Goal: Find contact information: Find contact information

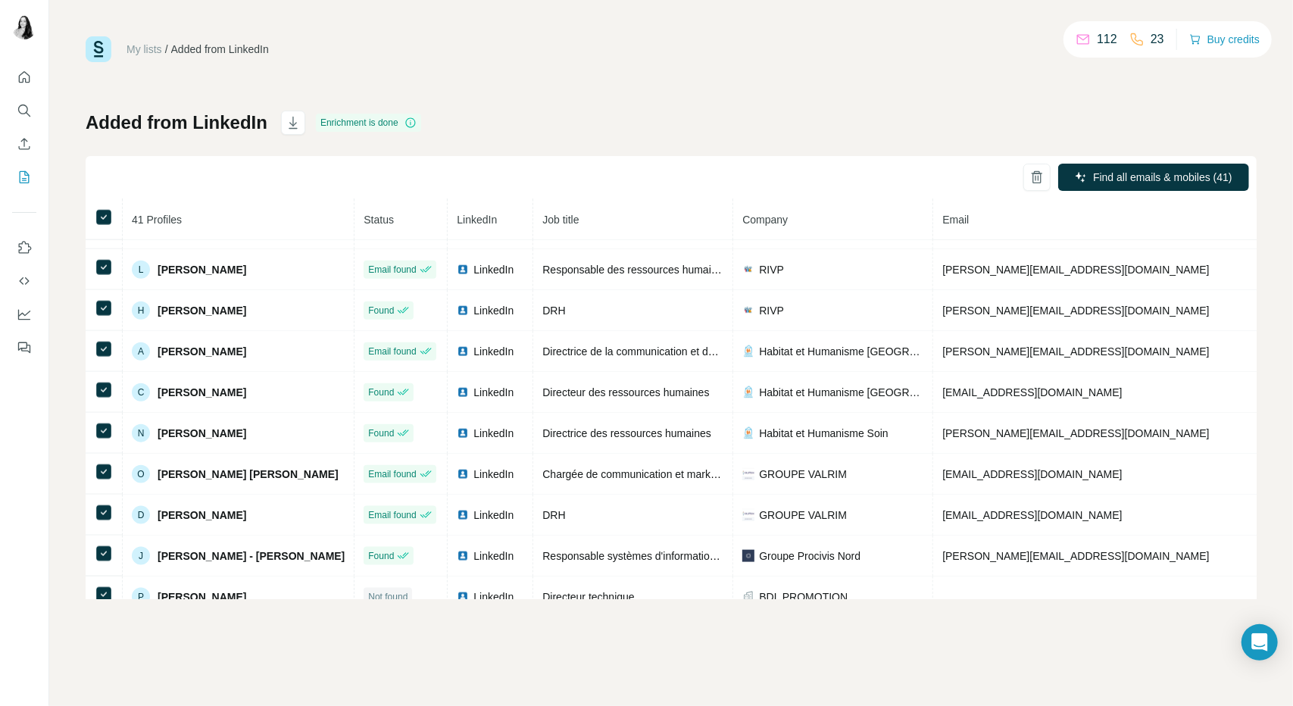
scroll to position [1366, 0]
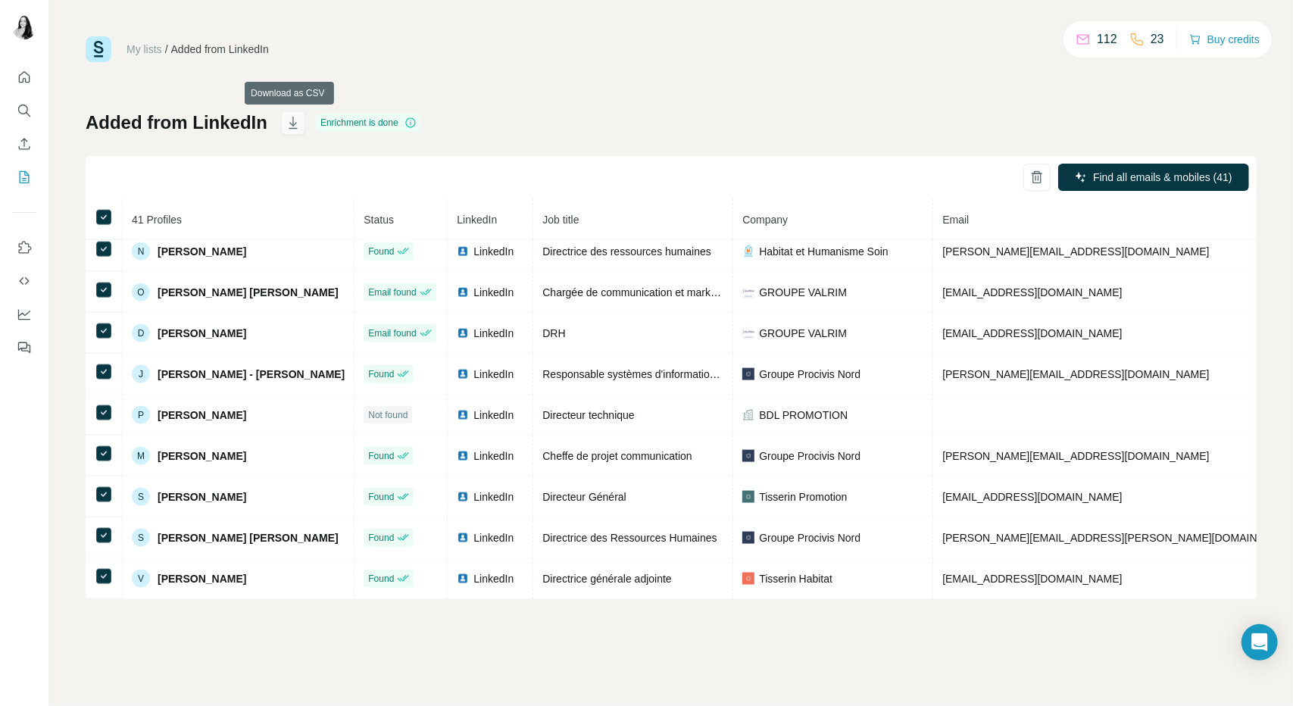
click at [285, 123] on icon "button" at bounding box center [292, 122] width 15 height 15
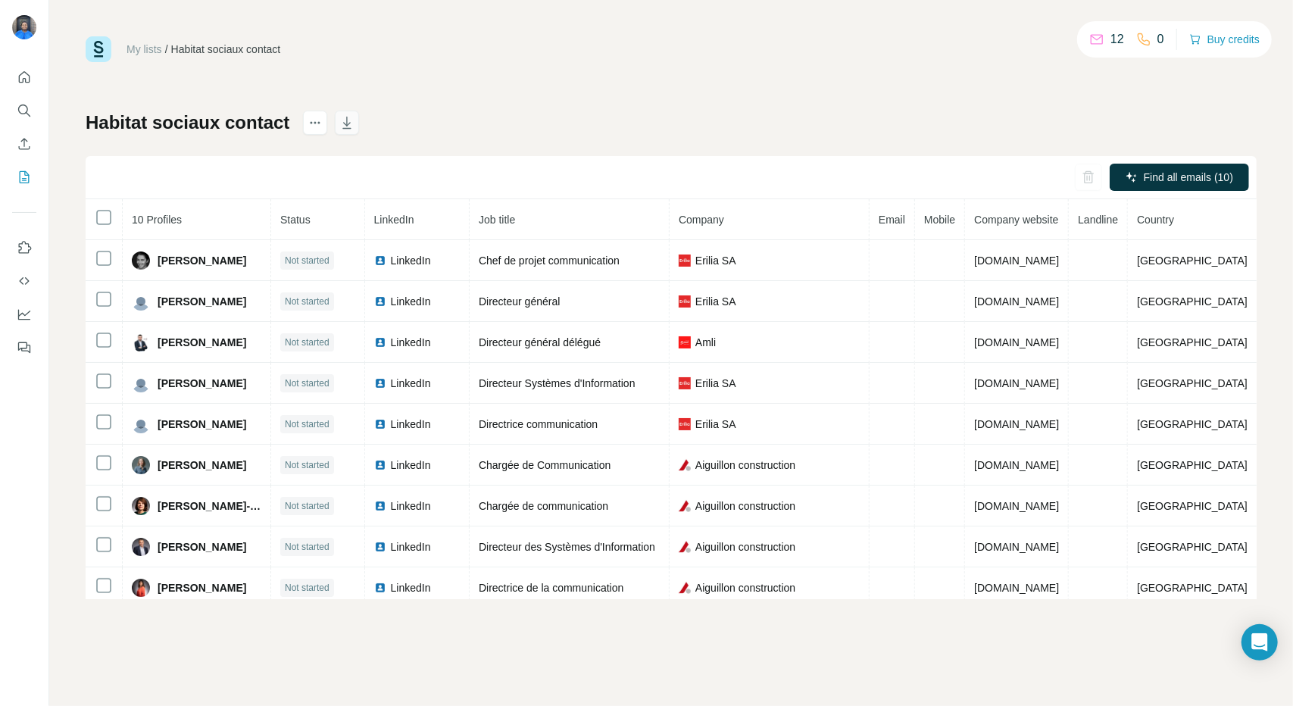
click at [354, 120] on icon "button" at bounding box center [346, 122] width 15 height 15
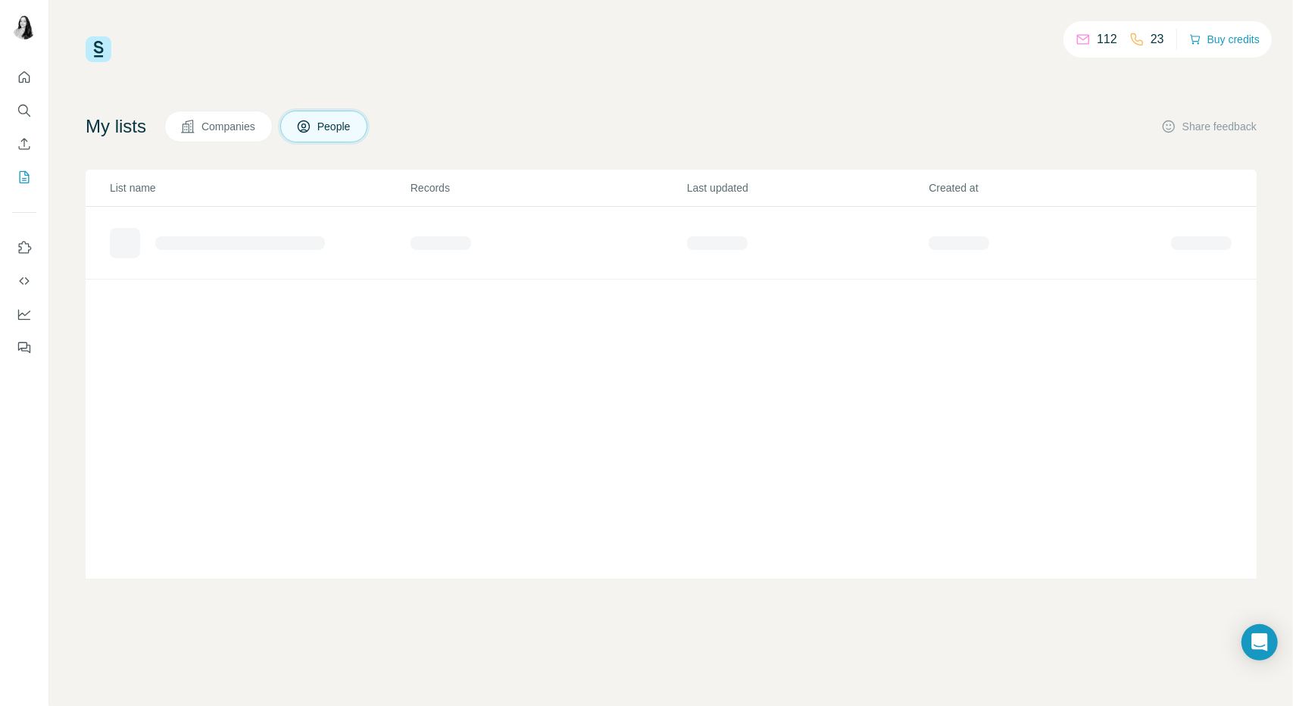
click at [310, 127] on icon at bounding box center [304, 126] width 12 height 12
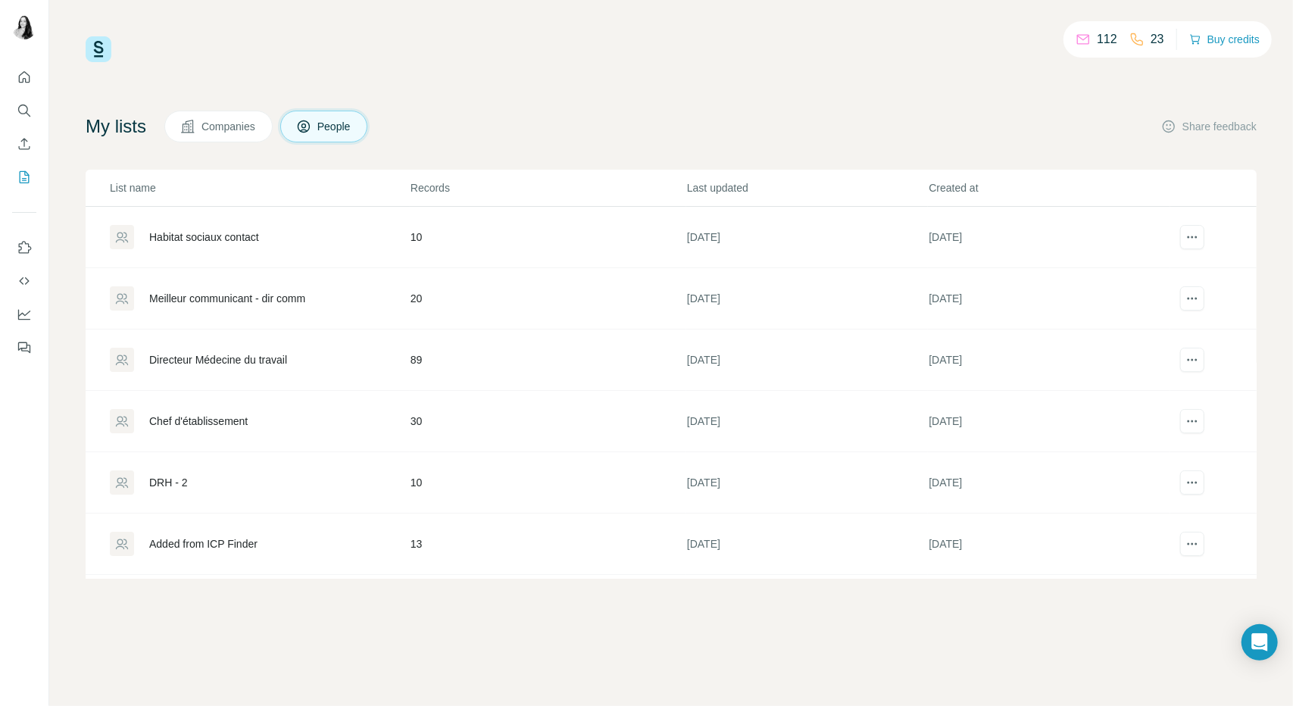
click at [216, 251] on td "Habitat sociaux contact" at bounding box center [248, 237] width 324 height 61
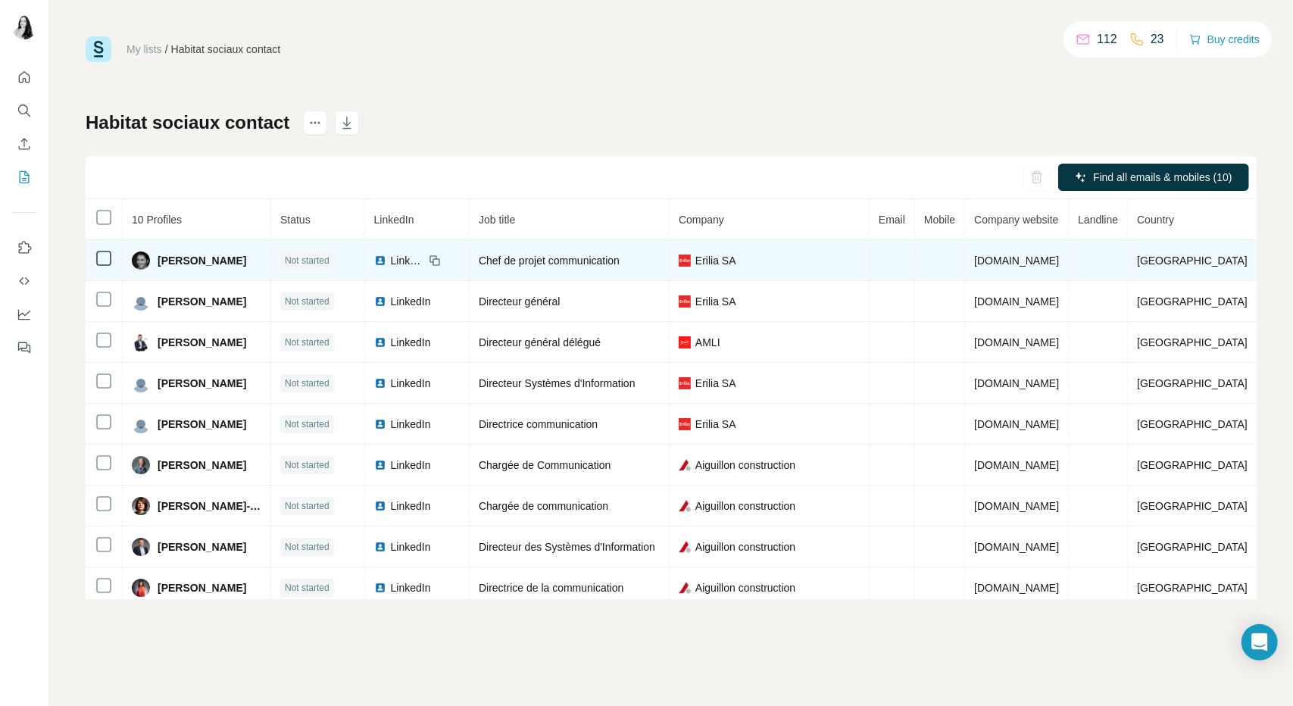
click at [216, 243] on td "Emilie Vincent" at bounding box center [197, 260] width 148 height 41
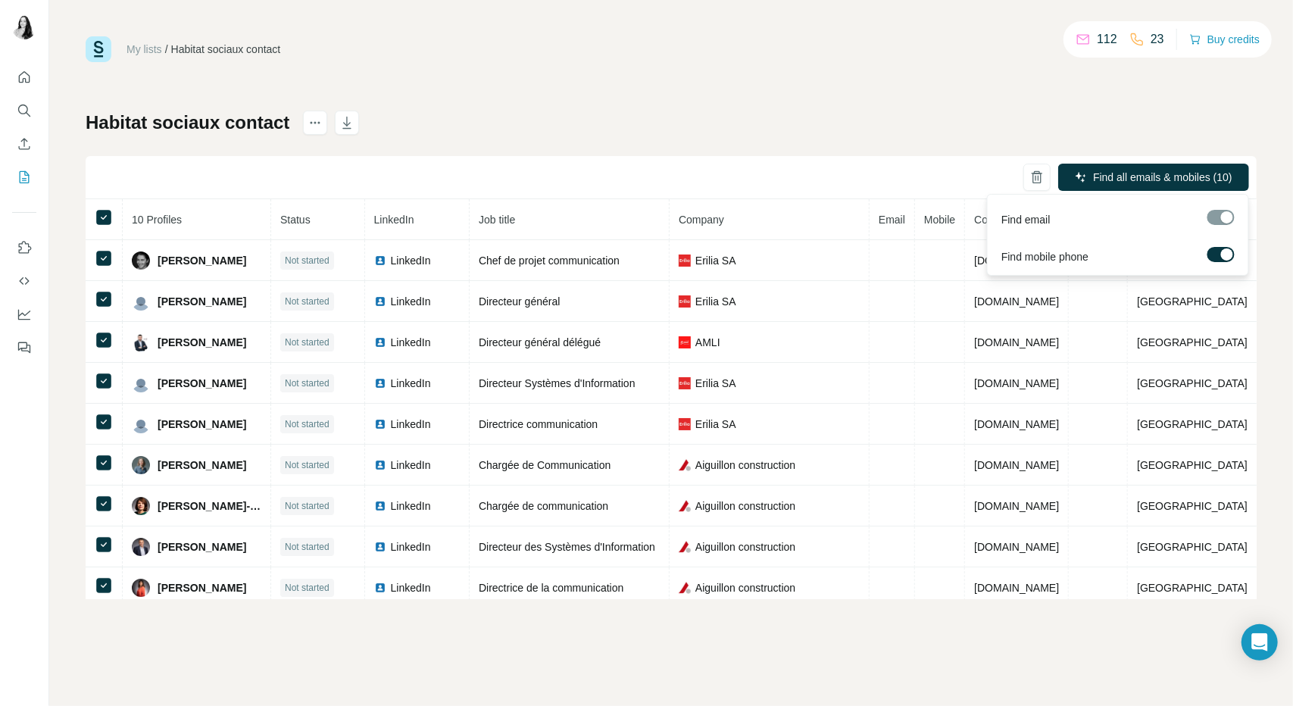
click at [1182, 176] on span "Find all emails & mobiles (10)" at bounding box center [1162, 177] width 139 height 15
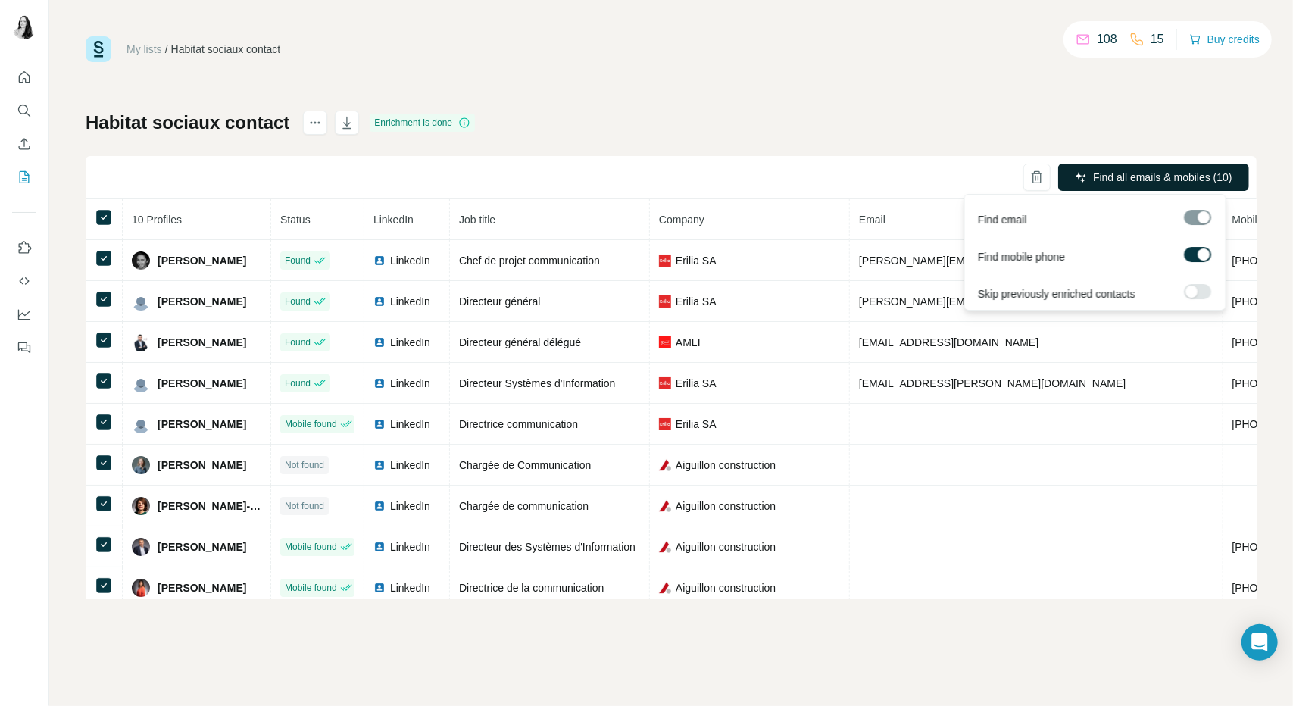
click at [1120, 179] on span "Find all emails & mobiles (10)" at bounding box center [1162, 177] width 139 height 15
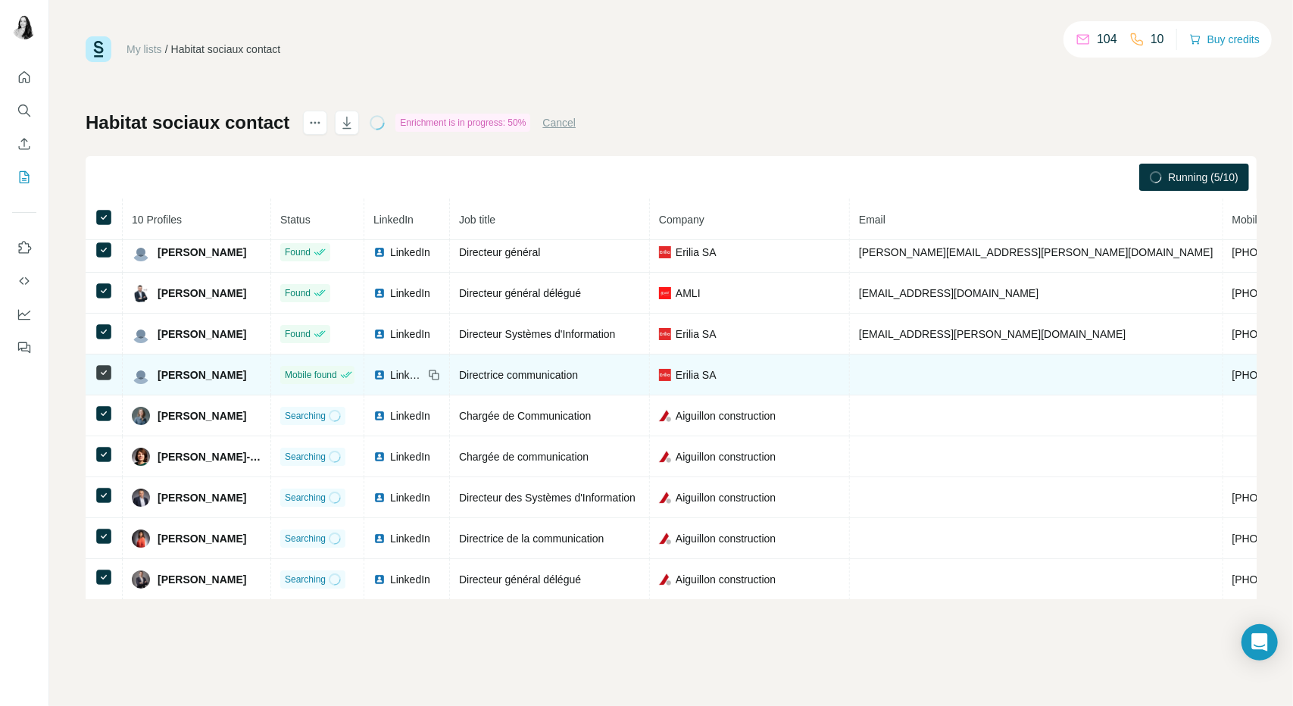
scroll to position [58, 0]
click at [814, 448] on div "Aiguillon construction" at bounding box center [749, 455] width 181 height 15
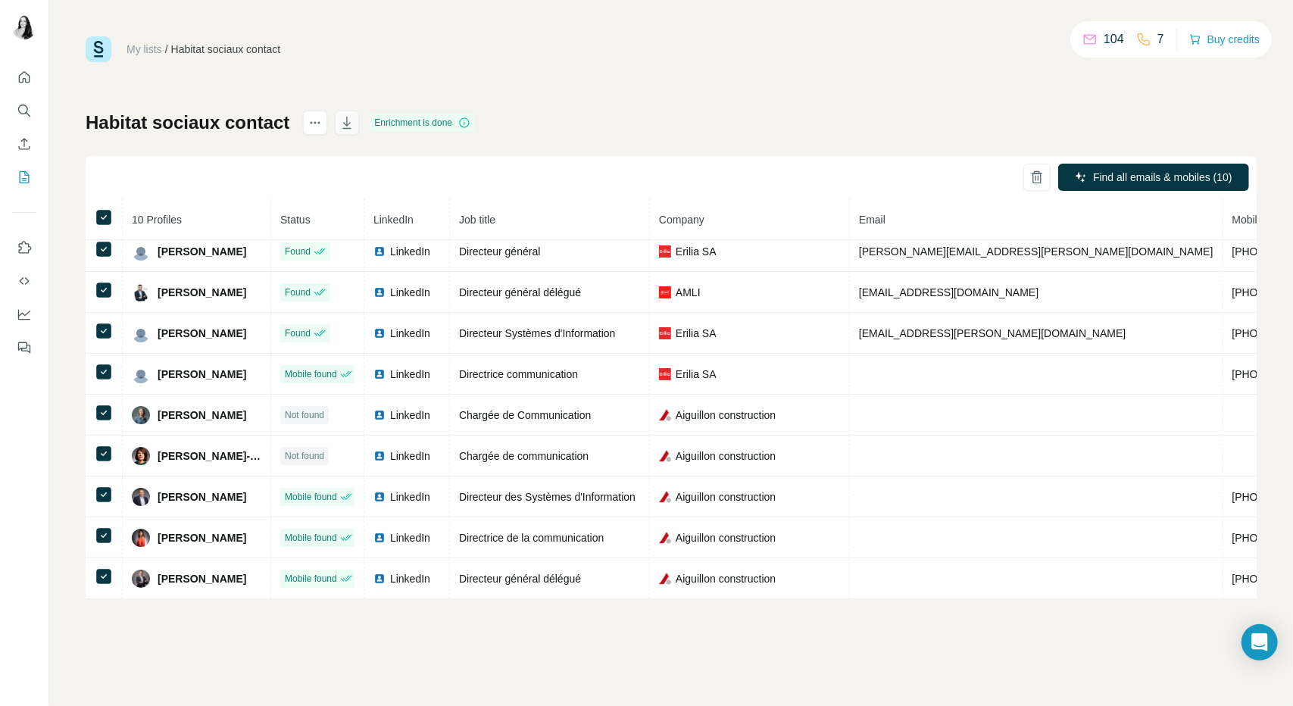
click at [354, 117] on icon "button" at bounding box center [346, 122] width 15 height 15
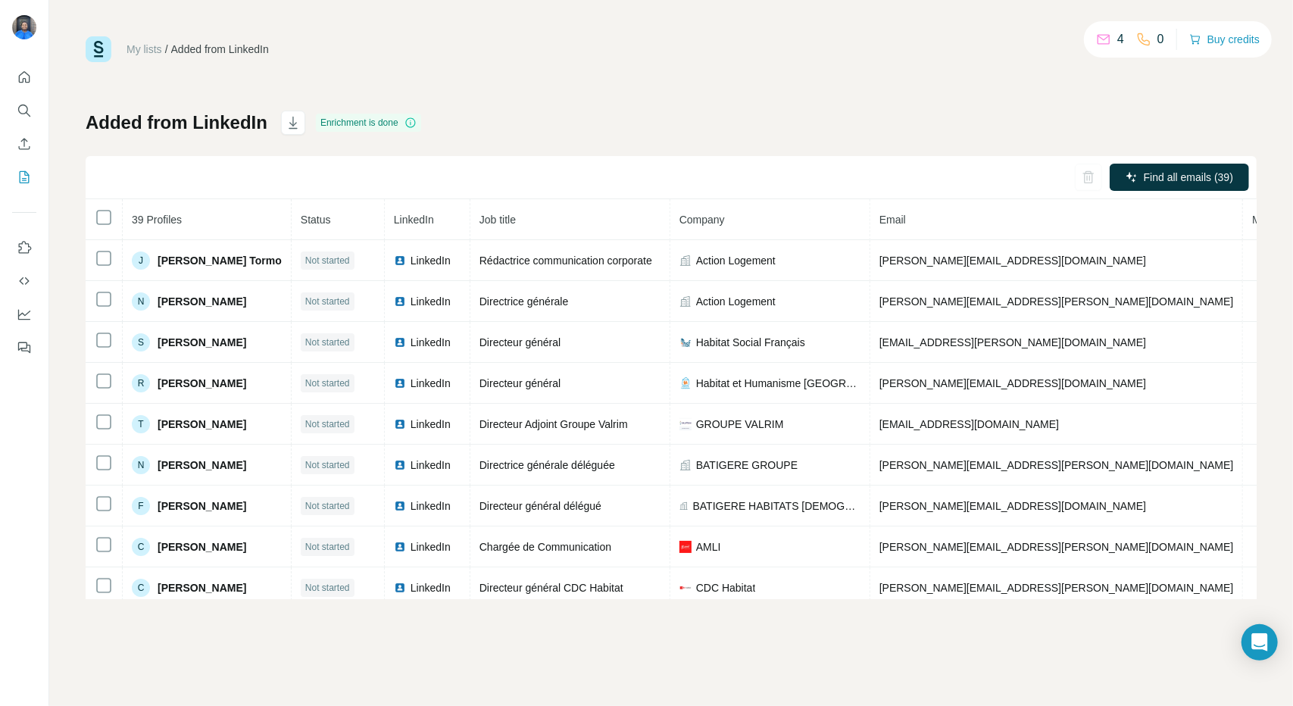
scroll to position [466, 0]
